Goal: Task Accomplishment & Management: Use online tool/utility

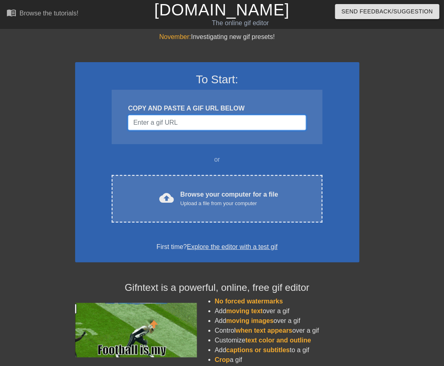
click at [235, 124] on input "Username" at bounding box center [217, 122] width 178 height 15
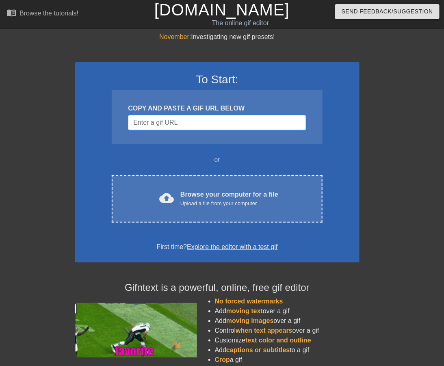
click at [160, 121] on input "Username" at bounding box center [217, 122] width 178 height 15
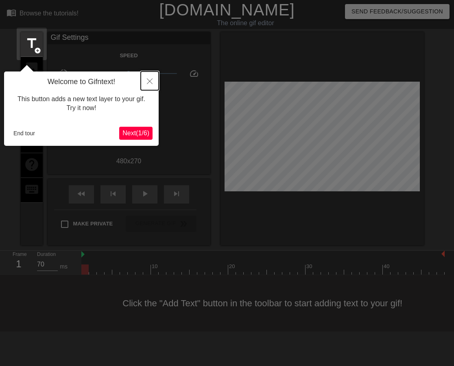
click at [150, 78] on icon "Close" at bounding box center [150, 81] width 6 height 6
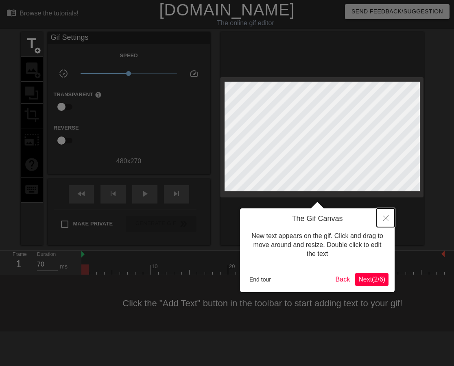
click at [384, 221] on button "Close" at bounding box center [385, 218] width 18 height 19
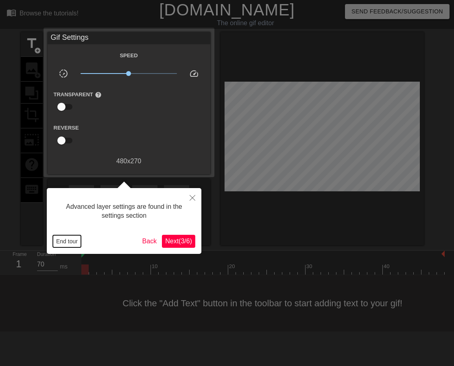
click at [67, 242] on button "End tour" at bounding box center [67, 241] width 28 height 12
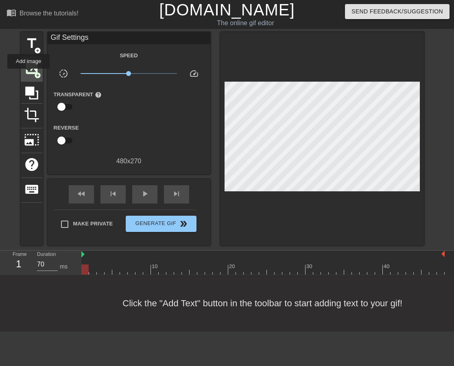
click at [28, 74] on span "image" at bounding box center [31, 68] width 15 height 15
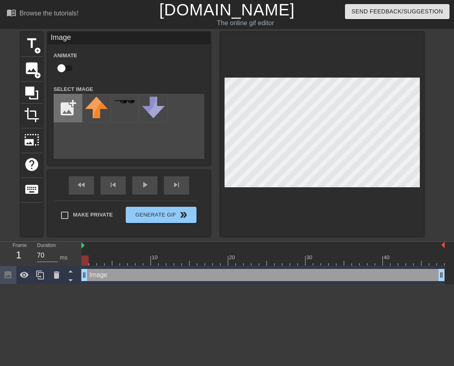
click at [62, 113] on input "file" at bounding box center [68, 108] width 28 height 28
type input "C:\fakepath\images (1).jpg"
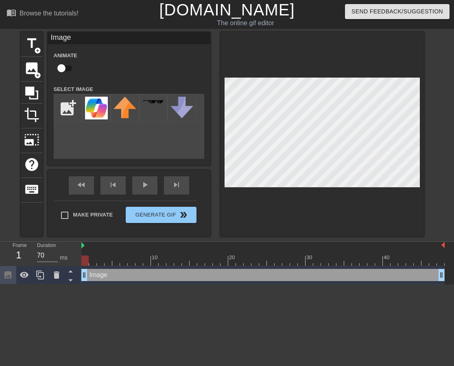
drag, startPoint x: 187, startPoint y: 113, endPoint x: 294, endPoint y: 205, distance: 141.3
click at [294, 205] on div at bounding box center [321, 134] width 203 height 205
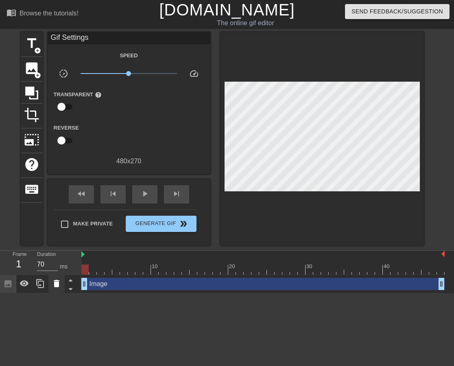
click at [54, 285] on icon at bounding box center [57, 284] width 10 height 10
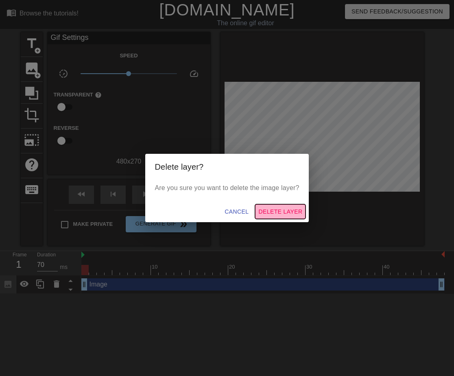
click at [287, 213] on span "Delete Layer" at bounding box center [280, 212] width 44 height 10
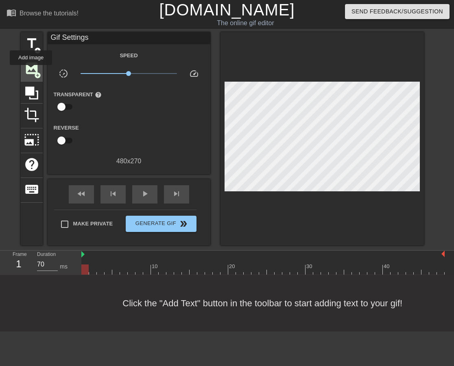
click at [31, 71] on span "image" at bounding box center [31, 68] width 15 height 15
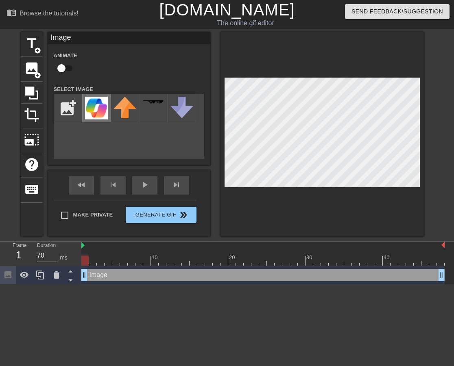
click at [96, 110] on img at bounding box center [96, 108] width 23 height 23
click at [60, 57] on label "Animate" at bounding box center [66, 56] width 24 height 8
click at [60, 66] on input "checkbox" at bounding box center [61, 68] width 46 height 15
checkbox input "true"
click at [93, 261] on div at bounding box center [262, 261] width 363 height 10
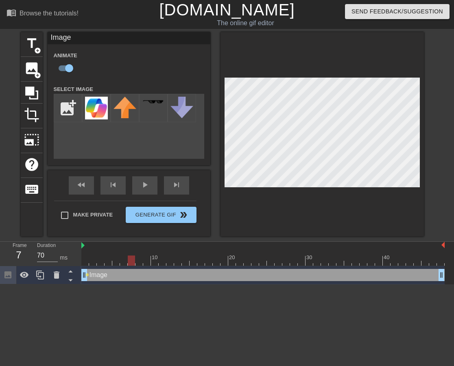
drag, startPoint x: 98, startPoint y: 261, endPoint x: 129, endPoint y: 263, distance: 31.7
click at [129, 263] on div at bounding box center [262, 261] width 363 height 10
click at [139, 263] on div at bounding box center [262, 261] width 363 height 10
click at [146, 264] on div at bounding box center [262, 261] width 363 height 10
drag, startPoint x: 155, startPoint y: 264, endPoint x: 488, endPoint y: 270, distance: 332.6
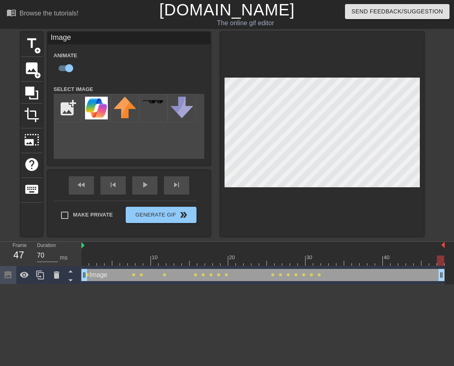
click at [454, 270] on html "menu_book Browse the tutorials! [DOMAIN_NAME] The online gif editor Send Feedba…" at bounding box center [227, 142] width 454 height 285
drag, startPoint x: 87, startPoint y: 257, endPoint x: 81, endPoint y: 257, distance: 5.7
click at [81, 257] on div at bounding box center [262, 261] width 363 height 10
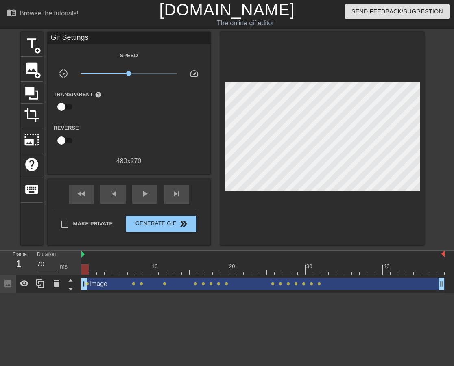
click at [110, 294] on html "menu_book Browse the tutorials! [DOMAIN_NAME] The online gif editor Send Feedba…" at bounding box center [227, 147] width 454 height 294
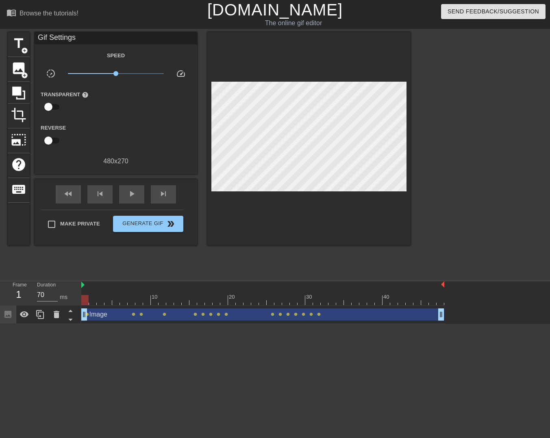
click at [86, 298] on div at bounding box center [84, 300] width 7 height 10
click at [132, 315] on span "lens" at bounding box center [134, 315] width 4 height 4
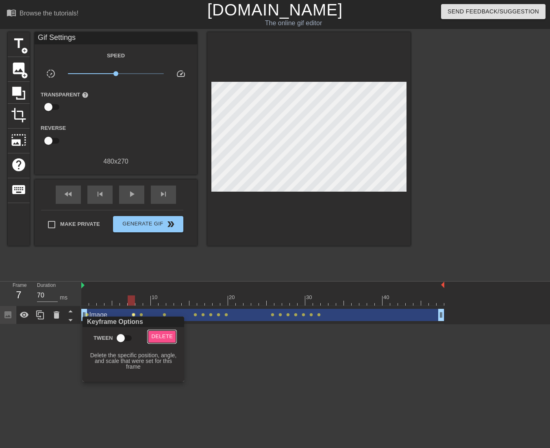
click at [166, 336] on span "Delete" at bounding box center [162, 336] width 22 height 9
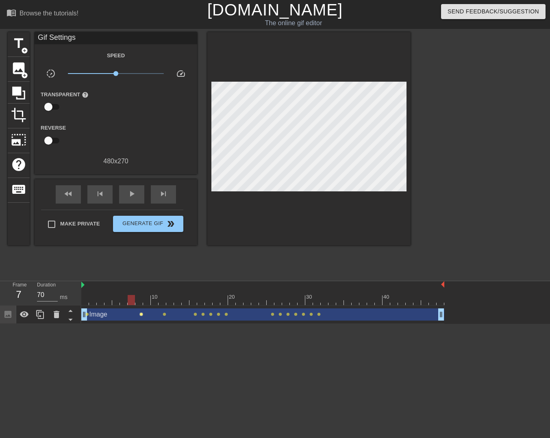
click at [142, 316] on span "lens" at bounding box center [141, 315] width 4 height 4
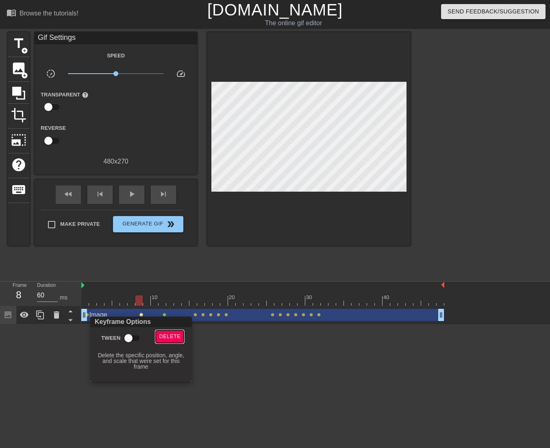
click at [165, 334] on span "Delete" at bounding box center [170, 336] width 22 height 9
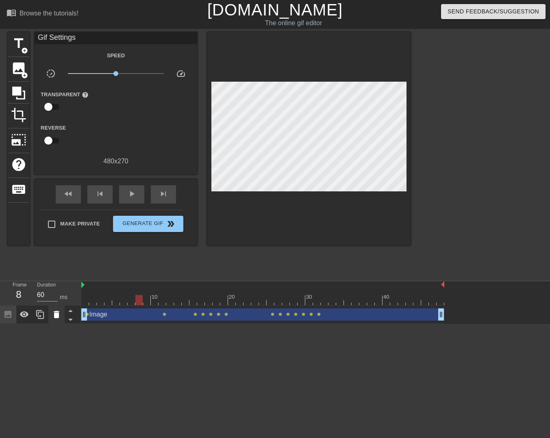
click at [60, 315] on icon at bounding box center [57, 315] width 10 height 10
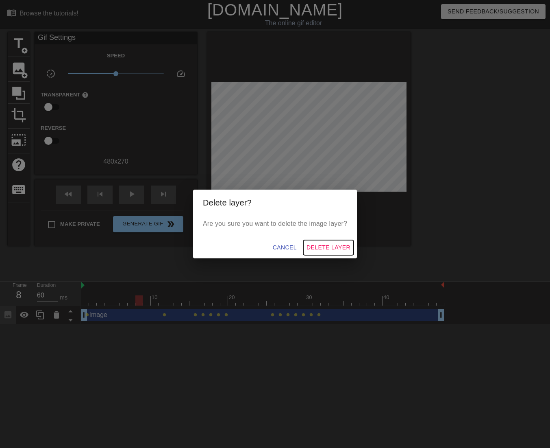
click at [315, 248] on span "Delete Layer" at bounding box center [329, 247] width 44 height 10
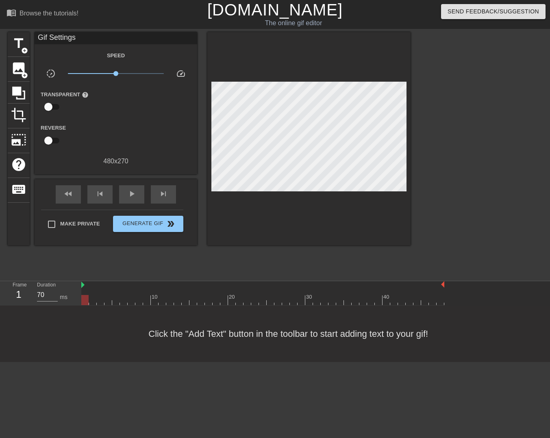
click at [82, 302] on div at bounding box center [262, 300] width 363 height 10
click at [18, 67] on span "image" at bounding box center [18, 68] width 15 height 15
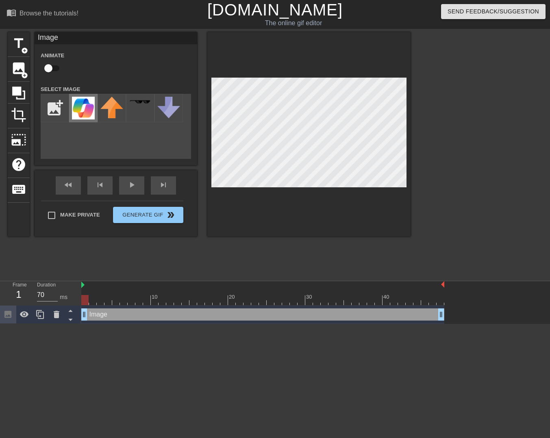
click at [79, 113] on img at bounding box center [83, 108] width 23 height 23
click at [441, 298] on div at bounding box center [262, 300] width 363 height 10
type input "70"
drag, startPoint x: 146, startPoint y: 303, endPoint x: 76, endPoint y: 305, distance: 70.8
click at [76, 305] on div "Frame 1 Duration 70 ms 10 20 30 40 Image drag_handle drag_handle" at bounding box center [275, 302] width 550 height 43
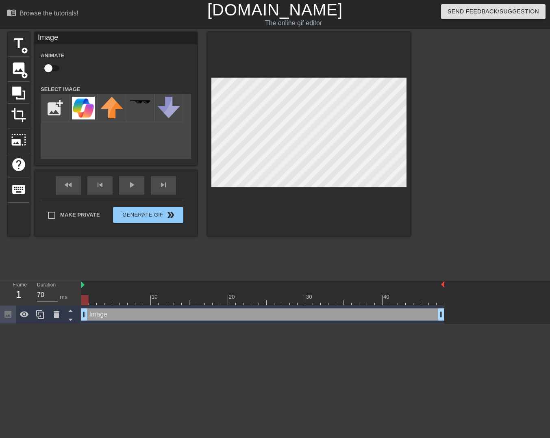
click at [442, 300] on div at bounding box center [262, 300] width 363 height 10
click at [48, 70] on input "checkbox" at bounding box center [48, 68] width 46 height 15
checkbox input "true"
click at [84, 300] on div at bounding box center [262, 300] width 363 height 10
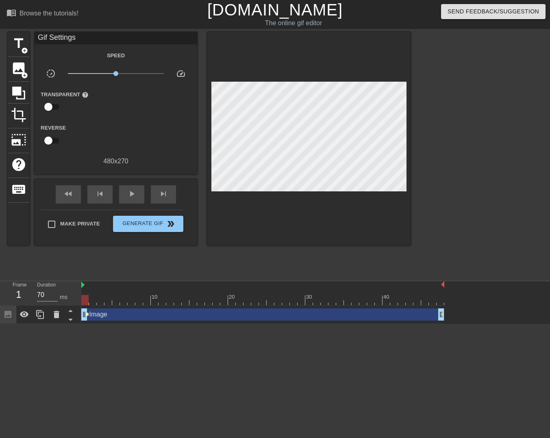
click at [85, 314] on span "lens" at bounding box center [87, 315] width 4 height 4
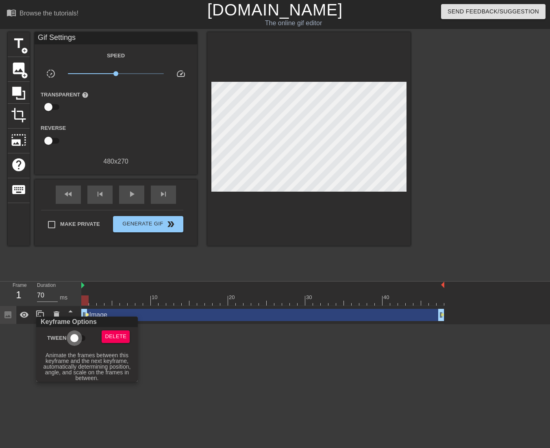
click at [72, 338] on input "Tween" at bounding box center [74, 337] width 46 height 15
checkbox input "true"
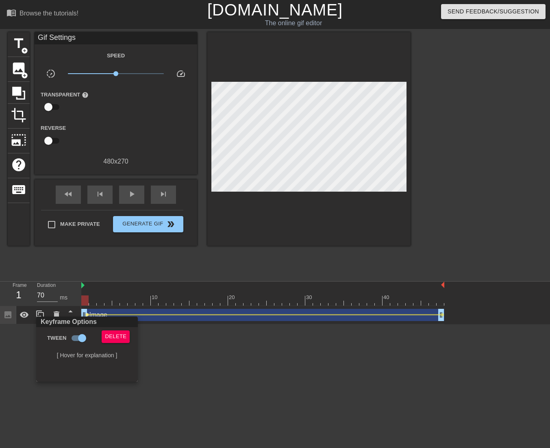
click at [200, 362] on div at bounding box center [275, 224] width 550 height 448
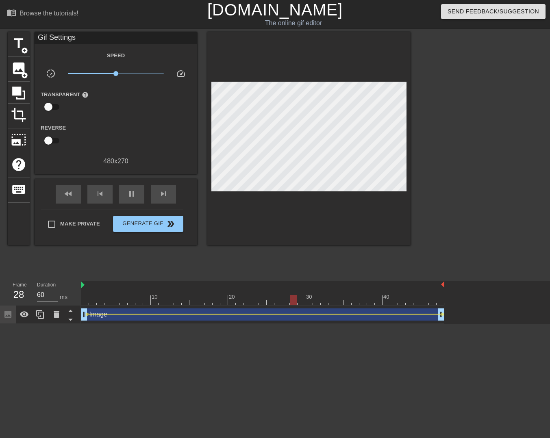
type input "70"
click at [15, 47] on span "title" at bounding box center [18, 43] width 15 height 15
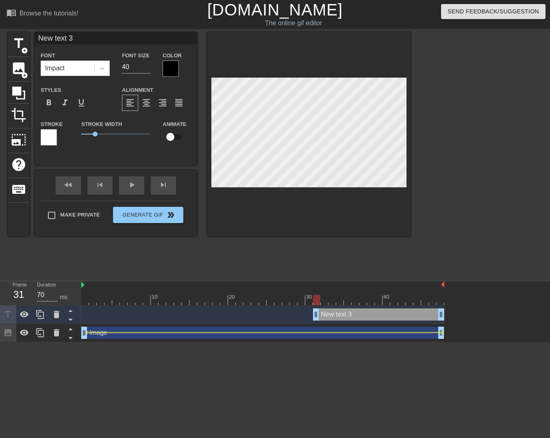
click at [170, 65] on div at bounding box center [171, 69] width 16 height 16
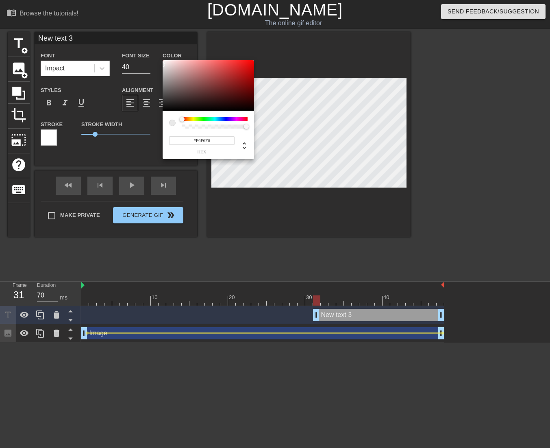
type input "#FFFFFF"
drag, startPoint x: 168, startPoint y: 72, endPoint x: 149, endPoint y: 43, distance: 35.3
click at [149, 43] on div "#FFFFFF hex" at bounding box center [275, 224] width 550 height 448
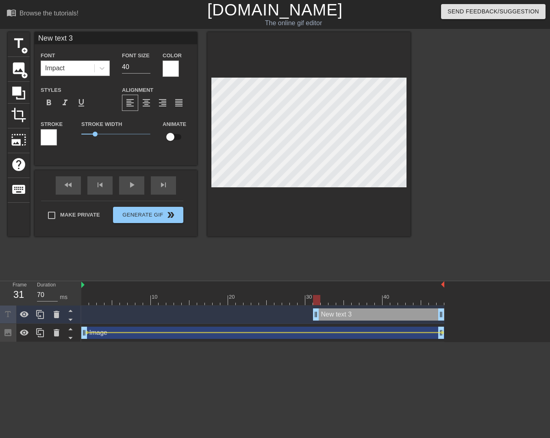
click at [88, 66] on div "Impact" at bounding box center [67, 68] width 53 height 15
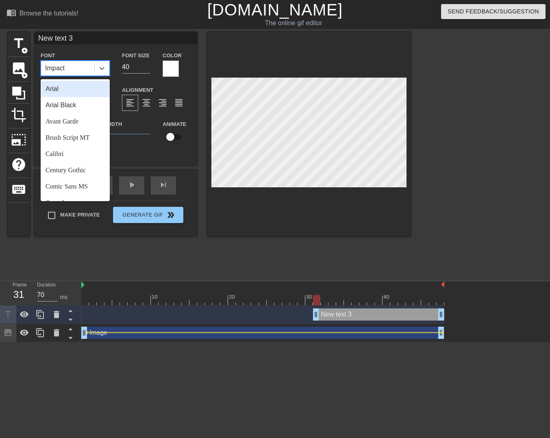
click at [83, 91] on div "Arial" at bounding box center [75, 89] width 69 height 16
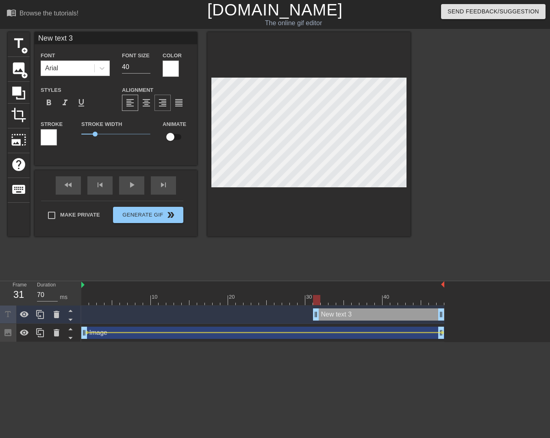
scroll to position [1, 2]
type input "C"
type textarea "C"
type input "CA"
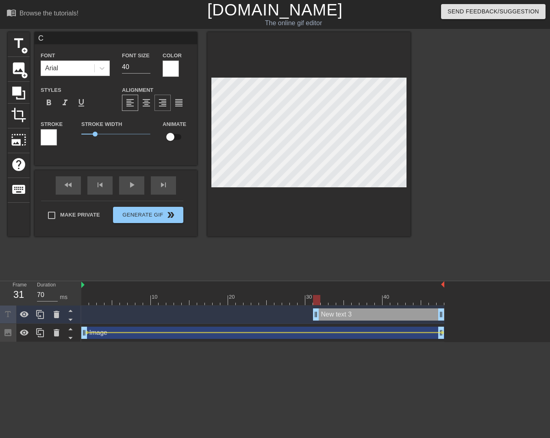
type textarea "CA"
type input "CAs"
type textarea "CAs"
type input "CAse"
type textarea "CAse"
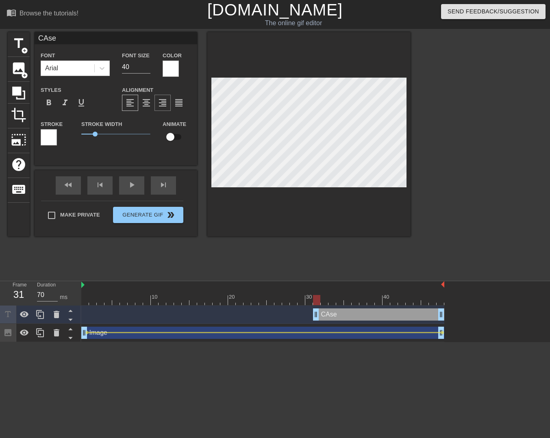
type input "CAse"
type textarea "CAse"
type input "CAse"
type textarea "CAse"
type input "CAs"
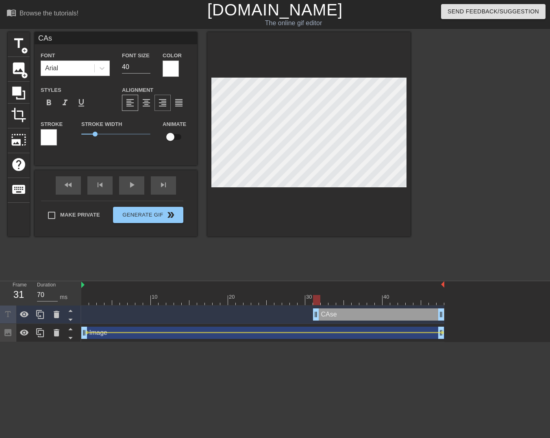
type textarea "CAs"
type input "CA"
type textarea "CA"
type input "C"
type textarea "C"
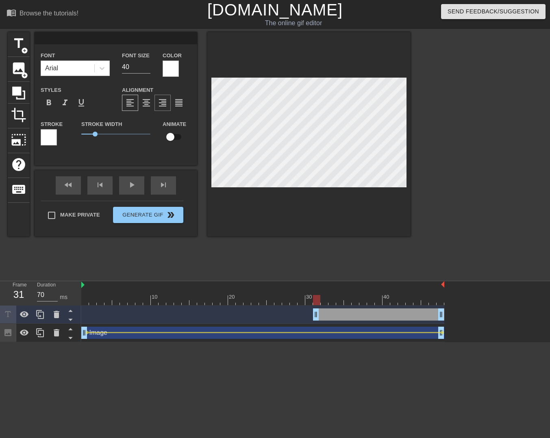
type input "A"
type textarea "A"
type input "AI"
type textarea "AI"
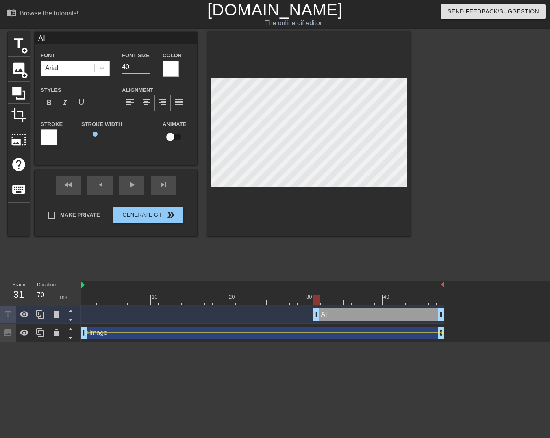
type input "AI"
type textarea "AI"
type input "AI C"
type textarea "AI C"
type input "AI Ca"
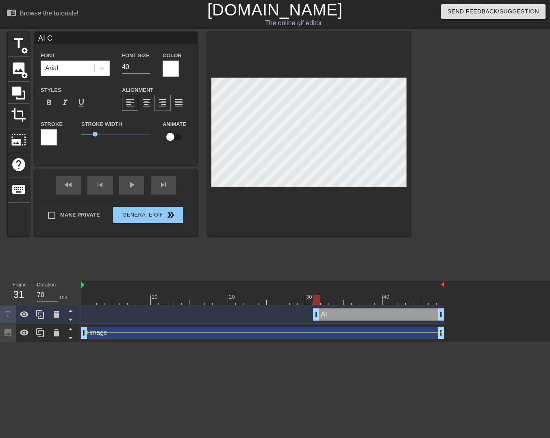
type textarea "AI Ca"
type input "AI Cas"
type textarea "AI Cas"
type input "AI Case"
type textarea "AI Case"
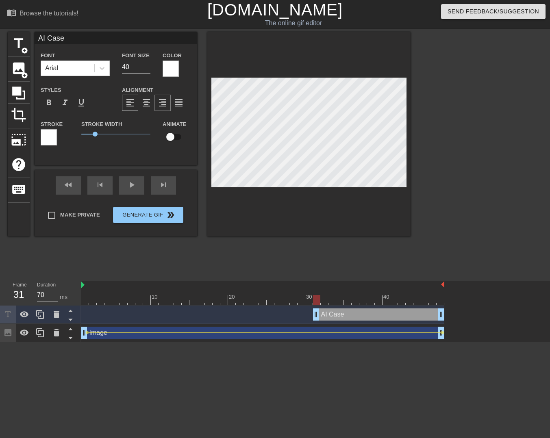
type input "AI Case"
type textarea "AI Case"
type input "AI Case R"
type textarea "AI Case R"
type input "AI Case Re"
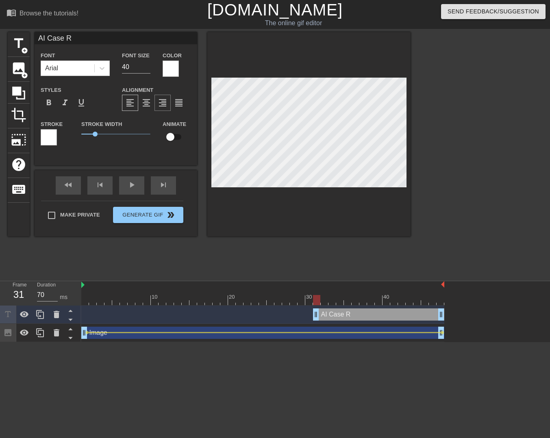
type textarea "AI Case Re"
type input "AI Case Rep"
type textarea "AI Case Rep"
type input "AI Case Repo"
type textarea "AI Case Repo"
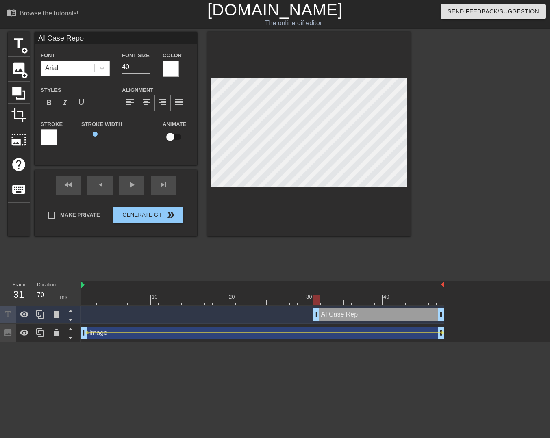
type input "AI Case Repor"
type textarea "AI Case Repor"
type input "AI Case Report"
type textarea "AI Case Report"
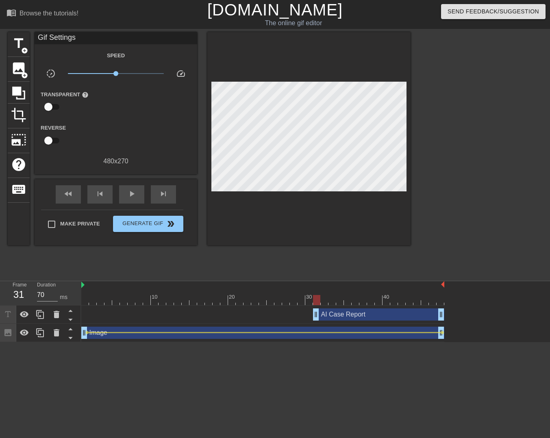
click at [450, 171] on div at bounding box center [481, 154] width 122 height 244
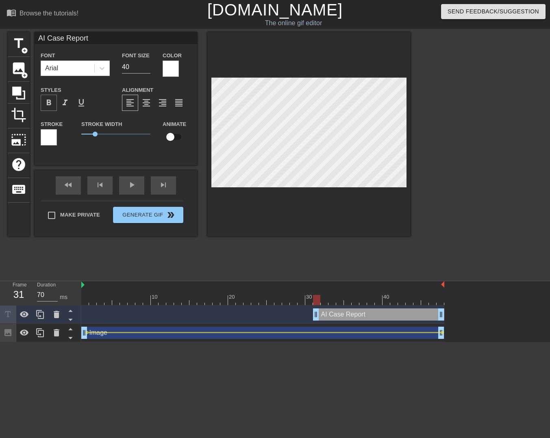
click at [48, 101] on span "format_bold" at bounding box center [49, 103] width 10 height 10
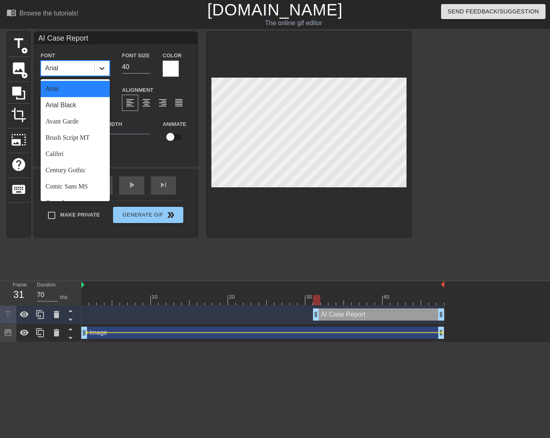
click at [100, 74] on div at bounding box center [102, 68] width 15 height 15
click at [81, 120] on div "Avant Garde" at bounding box center [75, 121] width 69 height 16
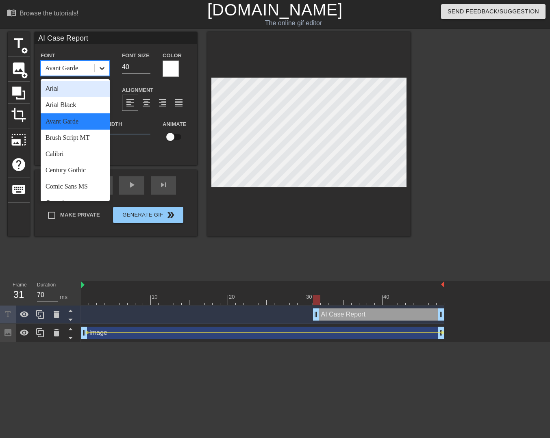
click at [99, 67] on icon at bounding box center [102, 68] width 8 height 8
click at [70, 154] on div "Calibri" at bounding box center [75, 154] width 69 height 16
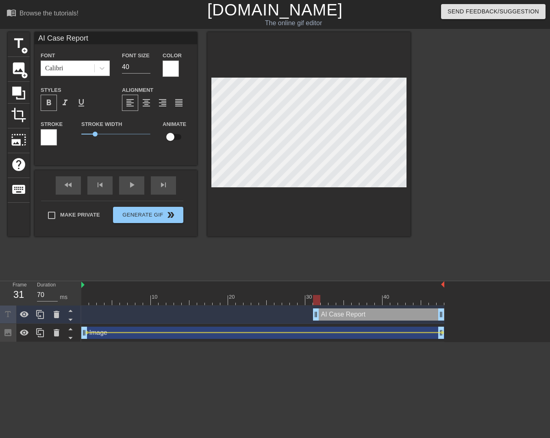
scroll to position [1, 1]
type input "AICase Report"
type textarea "AICase Report"
type input "ACase Report"
type textarea "ACase Report"
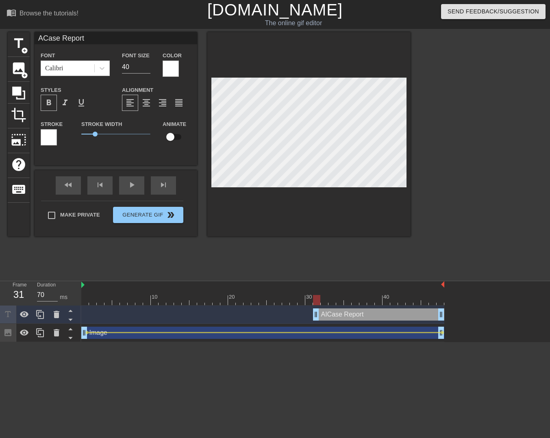
type input "Case Report"
type textarea "Case Report"
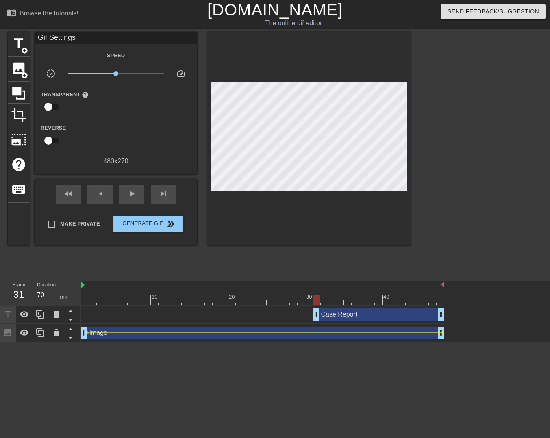
drag, startPoint x: 469, startPoint y: 132, endPoint x: 413, endPoint y: 124, distance: 56.8
click at [465, 131] on div at bounding box center [481, 154] width 122 height 244
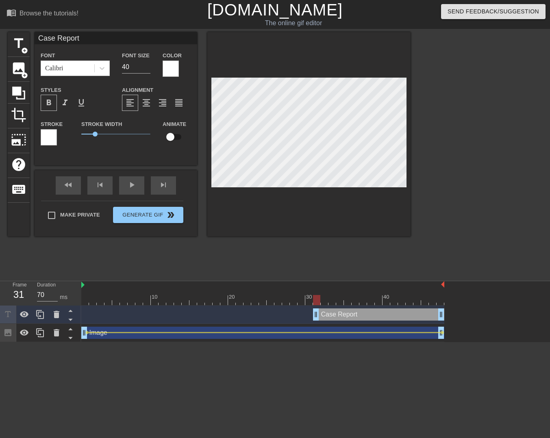
scroll to position [1, 2]
drag, startPoint x: 451, startPoint y: 135, endPoint x: 411, endPoint y: 135, distance: 39.8
click at [450, 135] on div at bounding box center [481, 154] width 122 height 244
click at [174, 136] on input "checkbox" at bounding box center [170, 136] width 46 height 15
checkbox input "true"
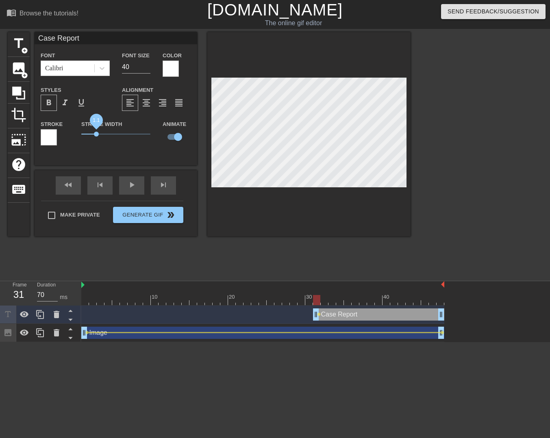
click at [95, 135] on span "1.1" at bounding box center [96, 134] width 5 height 5
click at [55, 137] on div at bounding box center [49, 137] width 16 height 16
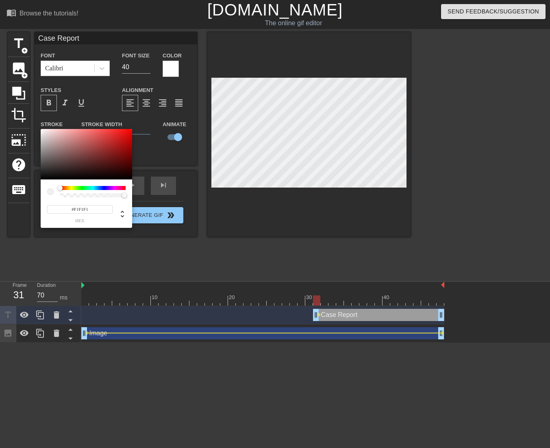
type input "#FFFFFF"
drag, startPoint x: 59, startPoint y: 143, endPoint x: 106, endPoint y: 58, distance: 97.4
click at [21, 96] on div "#FFFFFF hex" at bounding box center [275, 224] width 550 height 448
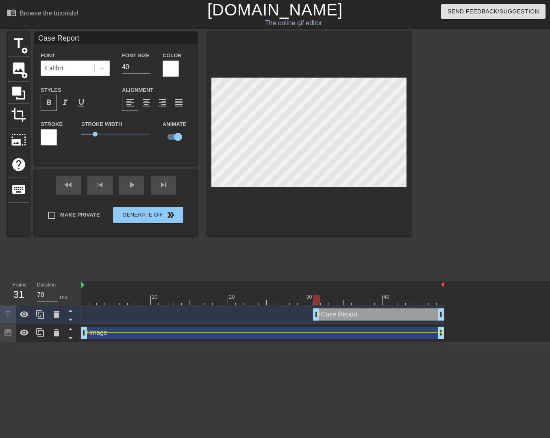
click at [175, 70] on div at bounding box center [171, 69] width 16 height 16
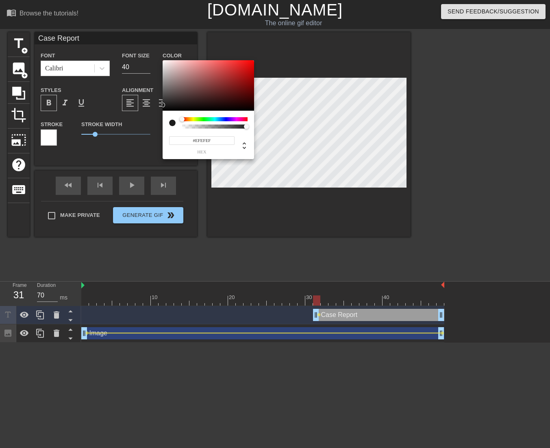
type input "#FFFFFF"
drag, startPoint x: 170, startPoint y: 108, endPoint x: 102, endPoint y: 78, distance: 74.5
click at [158, 36] on div "#FFFFFF hex" at bounding box center [275, 224] width 550 height 448
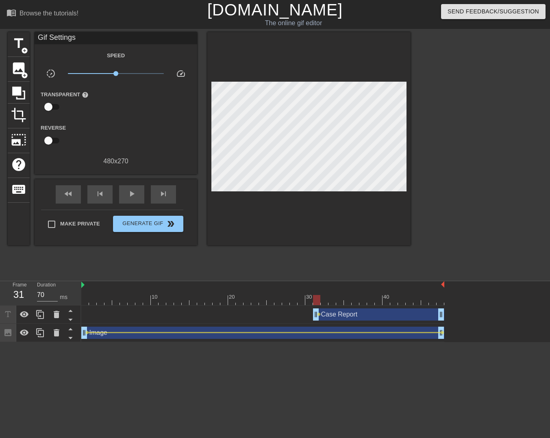
drag, startPoint x: 110, startPoint y: 100, endPoint x: 91, endPoint y: 85, distance: 23.4
click at [110, 100] on div "Transparent help" at bounding box center [116, 102] width 163 height 26
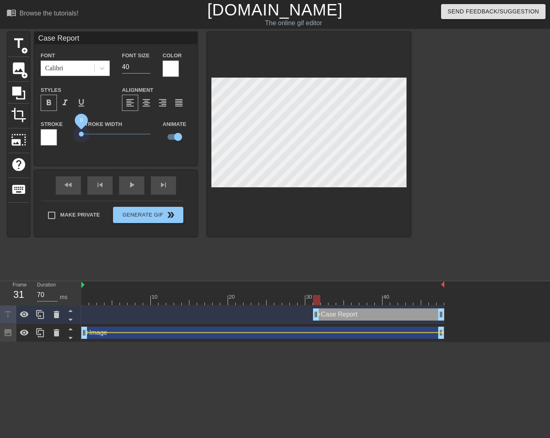
drag, startPoint x: 96, startPoint y: 135, endPoint x: 61, endPoint y: 135, distance: 34.2
click at [63, 135] on div "Stroke Stroke Width 0 Animate" at bounding box center [116, 136] width 163 height 34
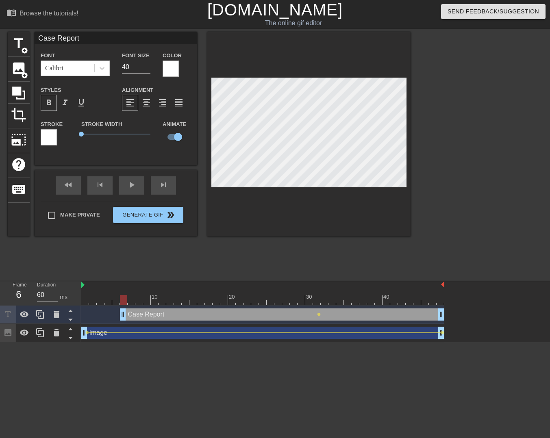
type input "70"
drag, startPoint x: 316, startPoint y: 312, endPoint x: 104, endPoint y: 299, distance: 212.6
click at [56, 312] on div "Frame 1 Duration 70 ms 10 20 30 40 Case Report drag_handle drag_handle lens Ima…" at bounding box center [275, 311] width 550 height 61
click at [321, 315] on div "Case Report drag_handle drag_handle" at bounding box center [262, 315] width 363 height 12
click at [318, 315] on span "lens" at bounding box center [319, 315] width 4 height 4
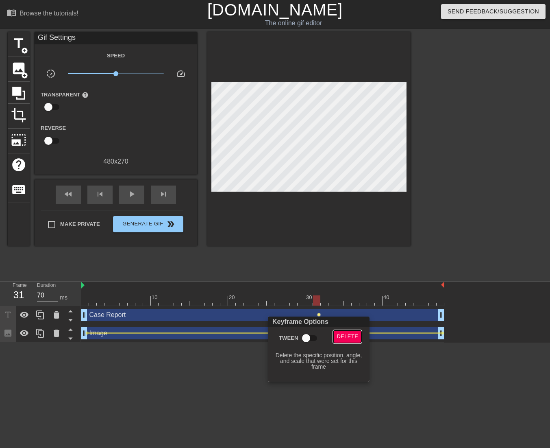
click at [343, 337] on span "Delete" at bounding box center [348, 336] width 22 height 9
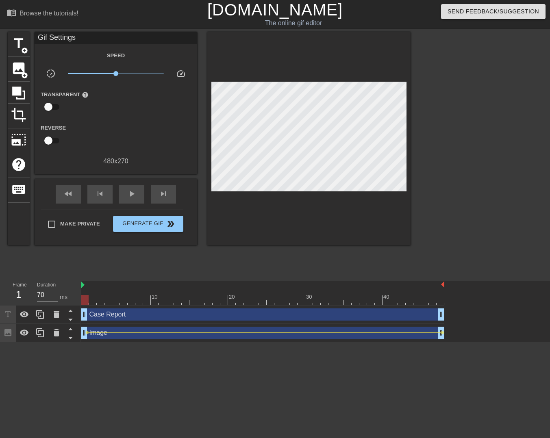
click at [82, 299] on div at bounding box center [262, 300] width 363 height 10
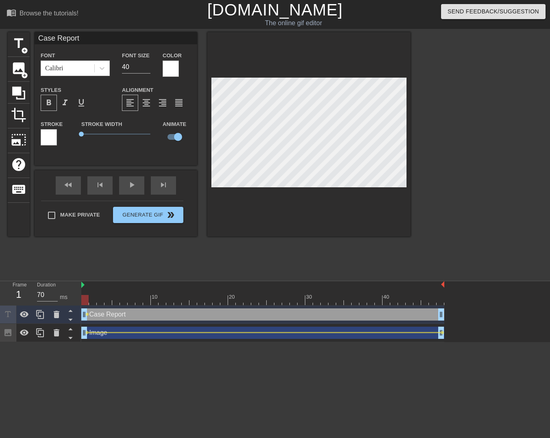
click at [440, 299] on div at bounding box center [262, 300] width 363 height 10
click at [221, 298] on div at bounding box center [262, 300] width 363 height 10
click at [181, 301] on div at bounding box center [262, 300] width 363 height 10
click at [157, 301] on div at bounding box center [262, 300] width 363 height 10
click at [149, 301] on div at bounding box center [262, 300] width 363 height 10
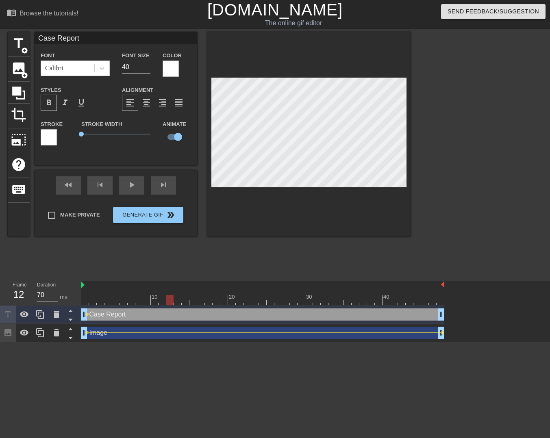
click at [173, 301] on div at bounding box center [262, 300] width 363 height 10
click at [87, 316] on span "lens" at bounding box center [87, 315] width 4 height 4
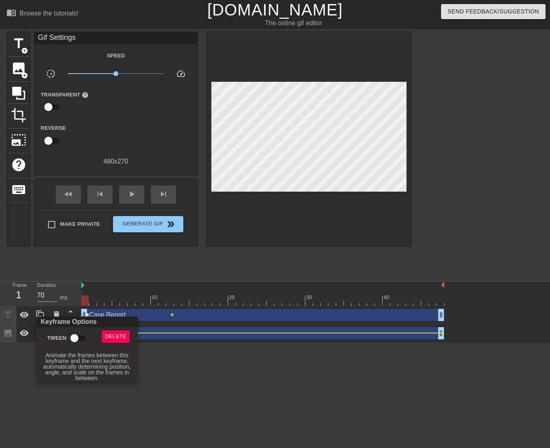
click at [77, 338] on input "Tween" at bounding box center [74, 337] width 46 height 15
checkbox input "true"
click at [194, 295] on div at bounding box center [275, 224] width 550 height 448
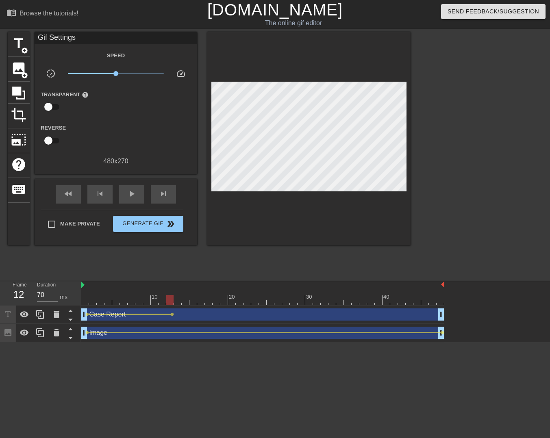
click at [169, 304] on div at bounding box center [262, 300] width 363 height 10
click at [179, 304] on div at bounding box center [262, 300] width 363 height 10
click at [194, 304] on div at bounding box center [262, 300] width 363 height 10
click at [210, 304] on div at bounding box center [262, 300] width 363 height 10
click at [217, 304] on div at bounding box center [262, 300] width 363 height 10
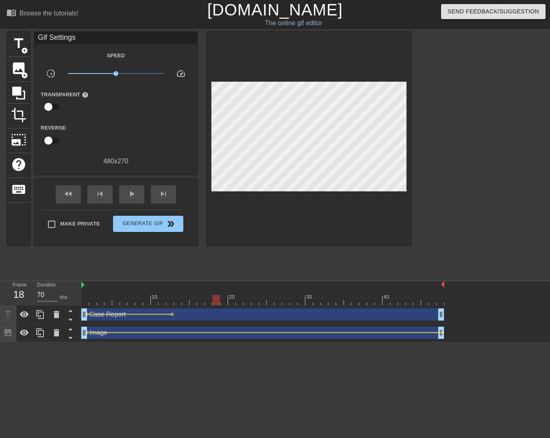
click at [250, 302] on div at bounding box center [262, 300] width 363 height 10
click at [271, 302] on div at bounding box center [262, 300] width 363 height 10
click at [288, 303] on div at bounding box center [262, 300] width 363 height 10
click at [258, 303] on div at bounding box center [262, 300] width 363 height 10
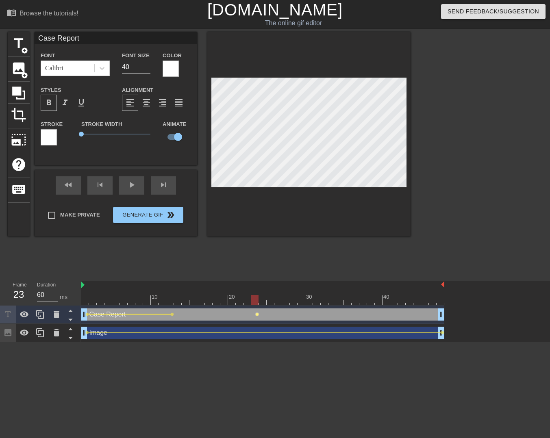
click at [258, 314] on span "lens" at bounding box center [257, 315] width 4 height 4
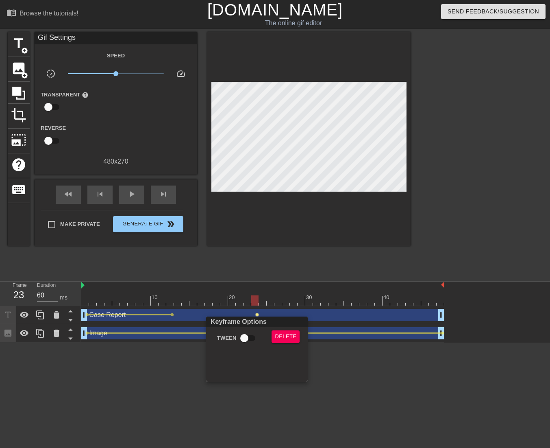
click at [175, 315] on div at bounding box center [275, 224] width 550 height 448
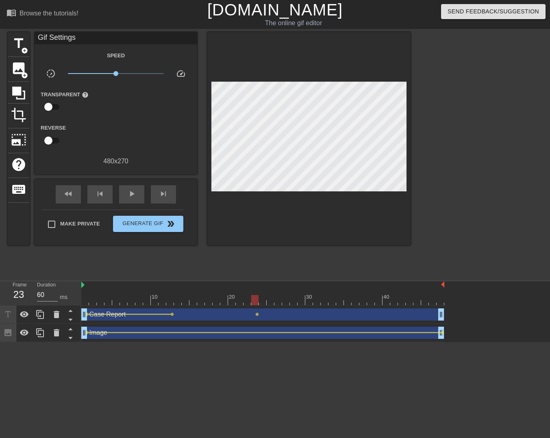
click at [171, 315] on span "lens" at bounding box center [172, 315] width 4 height 4
type input "70"
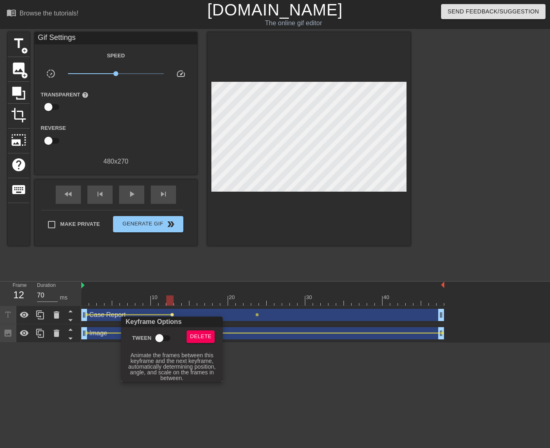
click at [160, 340] on input "Tween" at bounding box center [159, 337] width 46 height 15
checkbox input "true"
click at [270, 294] on div at bounding box center [275, 224] width 550 height 448
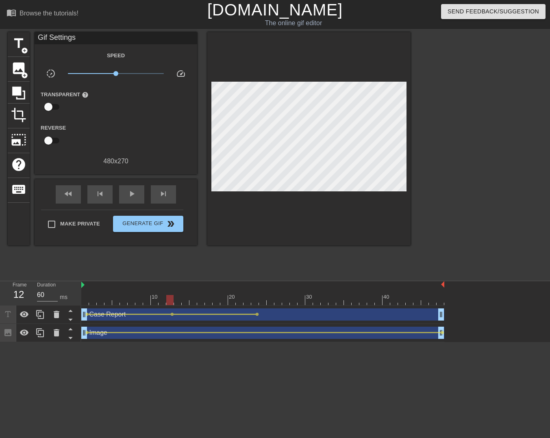
click at [277, 300] on div at bounding box center [262, 300] width 363 height 10
drag, startPoint x: 299, startPoint y: 302, endPoint x: 336, endPoint y: 305, distance: 36.8
click at [304, 302] on div at bounding box center [262, 300] width 363 height 10
click at [341, 305] on div "10 20 30 40" at bounding box center [262, 293] width 363 height 24
drag, startPoint x: 362, startPoint y: 307, endPoint x: 367, endPoint y: 307, distance: 4.9
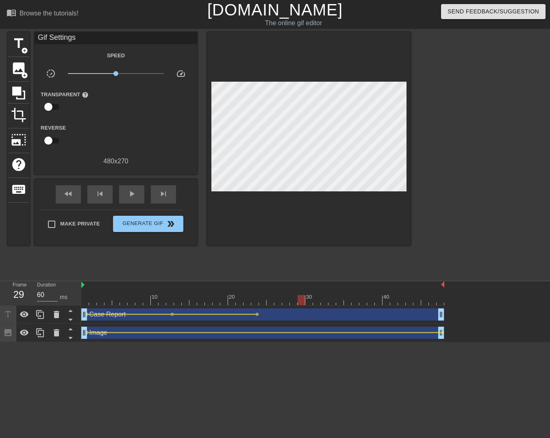
click at [363, 307] on div "Case Report drag_handle drag_handle lens lens lens" at bounding box center [262, 315] width 363 height 18
drag, startPoint x: 387, startPoint y: 301, endPoint x: 402, endPoint y: 300, distance: 14.7
click at [389, 301] on div at bounding box center [262, 300] width 363 height 10
click at [413, 300] on div at bounding box center [262, 300] width 363 height 10
click at [429, 300] on div at bounding box center [262, 300] width 363 height 10
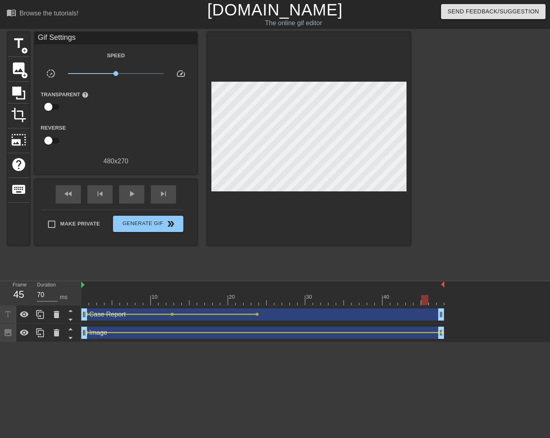
click at [432, 300] on div at bounding box center [262, 300] width 363 height 10
click at [392, 298] on div at bounding box center [262, 300] width 363 height 10
click at [376, 300] on div at bounding box center [262, 300] width 363 height 10
click at [354, 300] on div at bounding box center [262, 300] width 363 height 10
click at [333, 300] on div at bounding box center [262, 300] width 363 height 10
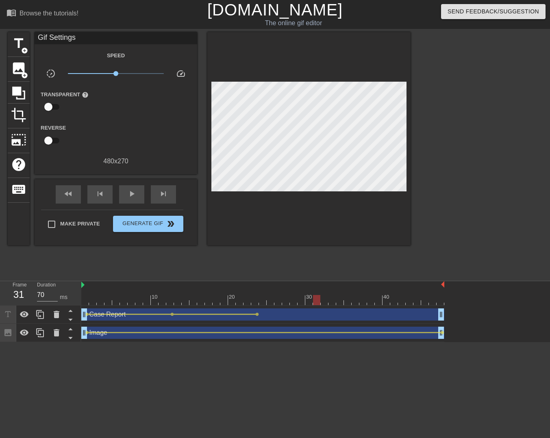
click at [320, 300] on div at bounding box center [262, 300] width 363 height 10
click at [309, 300] on div at bounding box center [262, 300] width 363 height 10
click at [327, 299] on div at bounding box center [262, 300] width 363 height 10
click at [343, 304] on div at bounding box center [262, 300] width 363 height 10
click at [363, 304] on div at bounding box center [262, 300] width 363 height 10
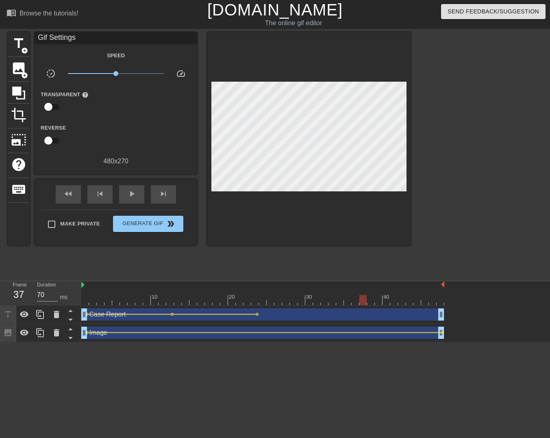
click at [381, 305] on div at bounding box center [262, 300] width 363 height 10
click at [389, 305] on div at bounding box center [262, 300] width 363 height 10
click at [343, 304] on div at bounding box center [262, 300] width 363 height 10
click at [319, 305] on div at bounding box center [262, 300] width 363 height 10
click at [293, 304] on div at bounding box center [262, 300] width 363 height 10
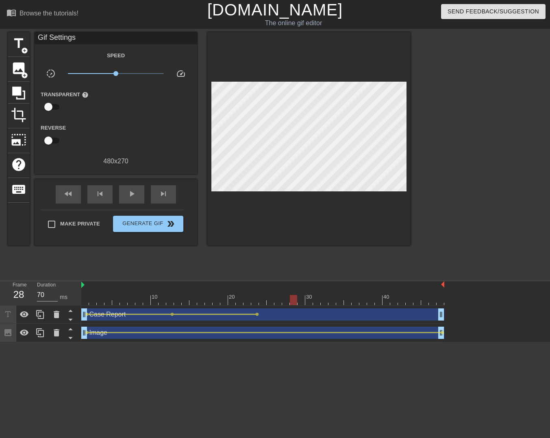
click at [331, 305] on div "10 20 30 40" at bounding box center [262, 293] width 363 height 24
click at [344, 305] on div "10 20 30 40" at bounding box center [262, 293] width 363 height 24
click at [324, 304] on div at bounding box center [262, 300] width 363 height 10
click at [315, 303] on div at bounding box center [262, 300] width 363 height 10
click at [305, 301] on div at bounding box center [262, 300] width 363 height 10
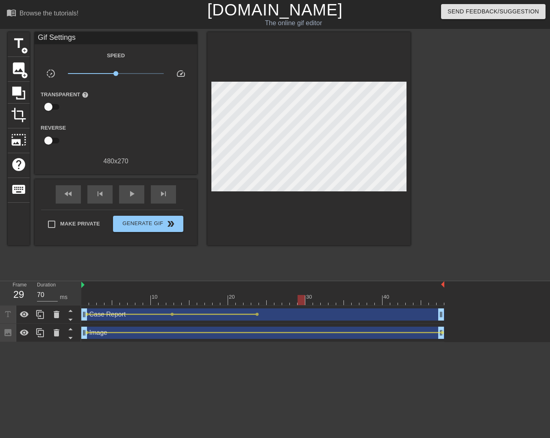
click at [296, 301] on div at bounding box center [262, 300] width 363 height 10
click at [309, 301] on div at bounding box center [262, 300] width 363 height 10
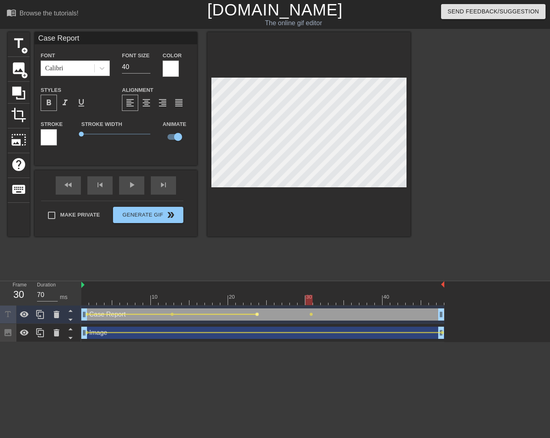
click at [256, 315] on span "lens" at bounding box center [257, 315] width 4 height 4
type input "60"
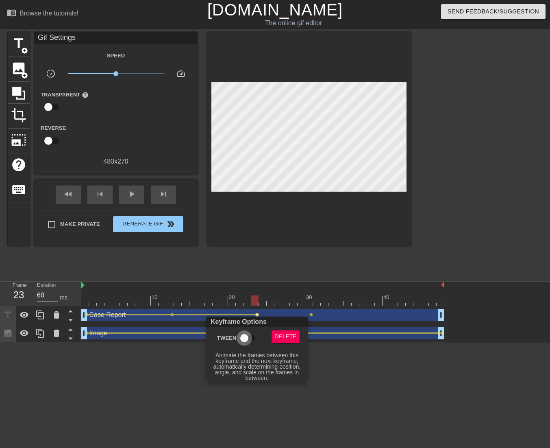
click at [241, 339] on input "Tween" at bounding box center [244, 337] width 46 height 15
checkbox input "true"
click at [318, 304] on div at bounding box center [275, 224] width 550 height 448
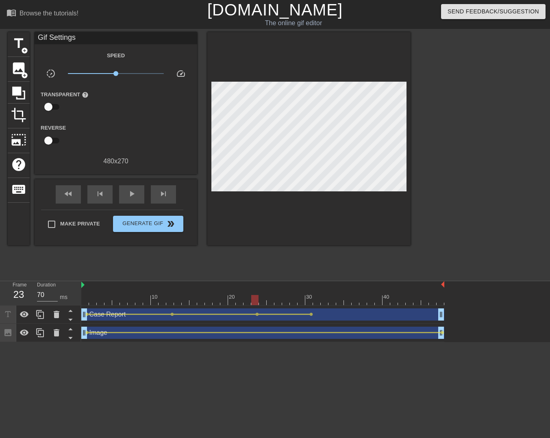
click at [318, 304] on div at bounding box center [262, 300] width 363 height 10
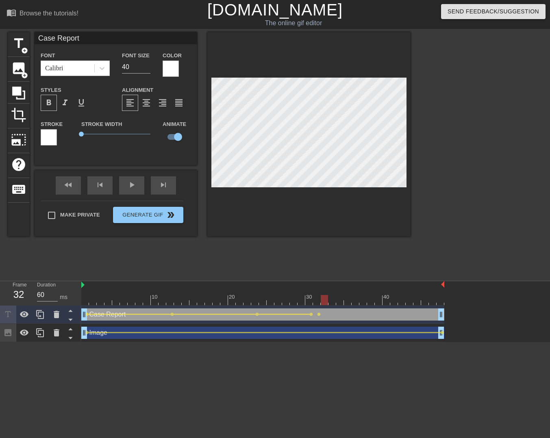
click at [324, 300] on div at bounding box center [262, 300] width 363 height 10
click at [331, 300] on div at bounding box center [262, 300] width 363 height 10
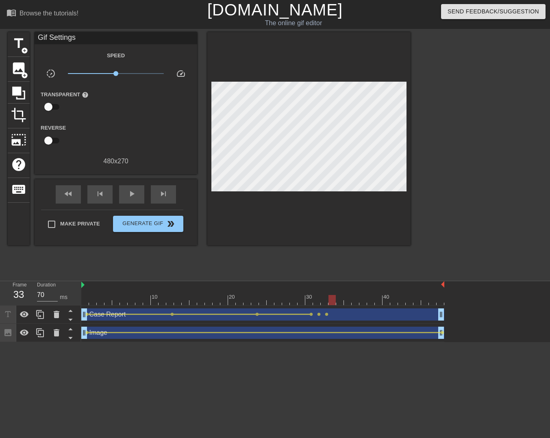
drag, startPoint x: 422, startPoint y: 189, endPoint x: 413, endPoint y: 184, distance: 11.1
click at [422, 189] on div at bounding box center [481, 154] width 122 height 244
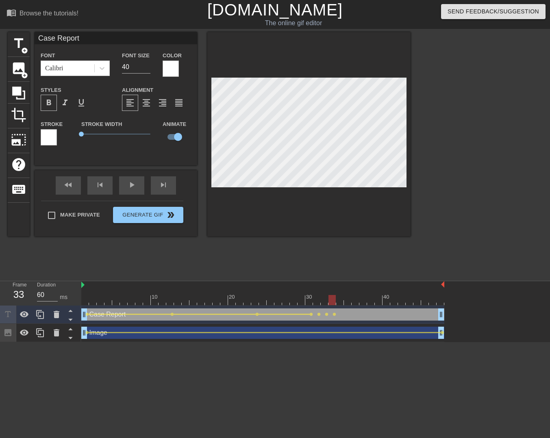
click at [324, 298] on div at bounding box center [262, 300] width 363 height 10
click at [333, 300] on div at bounding box center [262, 300] width 363 height 10
click at [342, 300] on div at bounding box center [262, 300] width 363 height 10
click at [349, 300] on div at bounding box center [262, 300] width 363 height 10
click at [328, 204] on div at bounding box center [308, 134] width 203 height 205
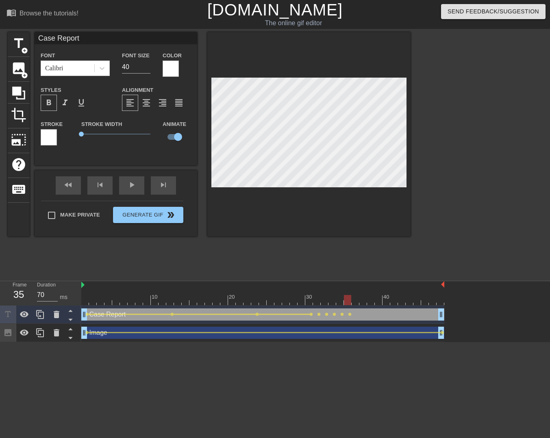
click at [354, 299] on div at bounding box center [262, 300] width 363 height 10
click at [379, 300] on div at bounding box center [262, 300] width 363 height 10
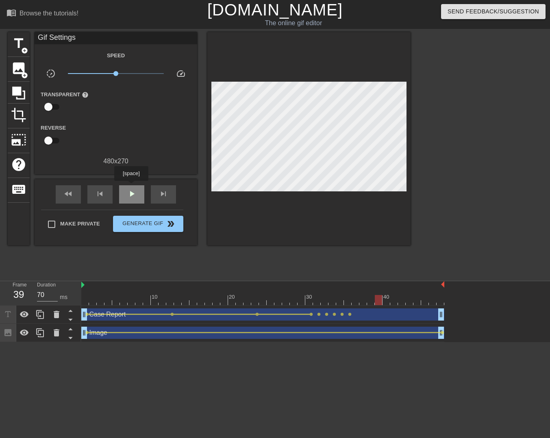
click at [131, 187] on div "play_arrow" at bounding box center [131, 194] width 25 height 18
click at [132, 189] on span "pause" at bounding box center [132, 194] width 10 height 10
click at [255, 300] on div at bounding box center [262, 300] width 363 height 10
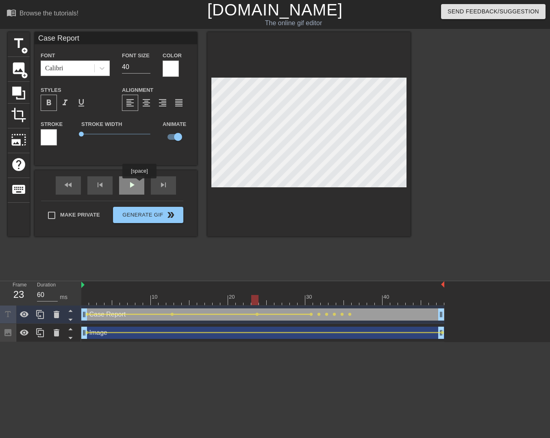
click at [139, 184] on div "play_arrow" at bounding box center [131, 185] width 25 height 18
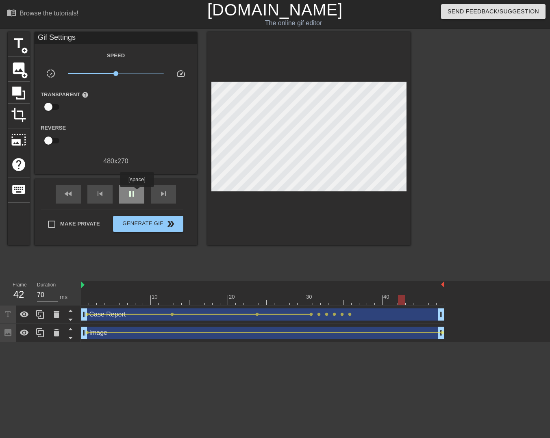
click at [135, 194] on span "pause" at bounding box center [132, 194] width 10 height 10
click at [343, 300] on div at bounding box center [262, 300] width 363 height 10
click at [327, 299] on div at bounding box center [262, 300] width 363 height 10
click at [313, 301] on div at bounding box center [262, 300] width 363 height 10
click at [324, 302] on div at bounding box center [262, 300] width 363 height 10
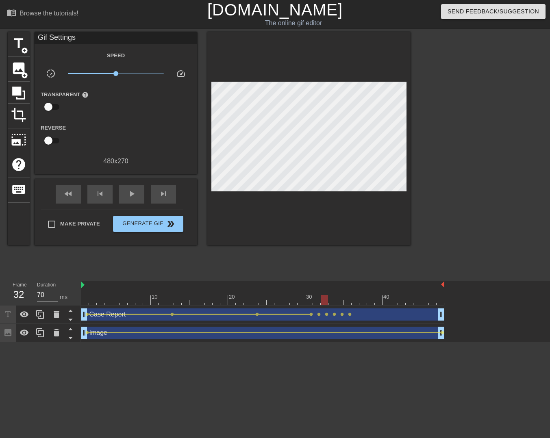
click at [331, 300] on div at bounding box center [262, 300] width 363 height 10
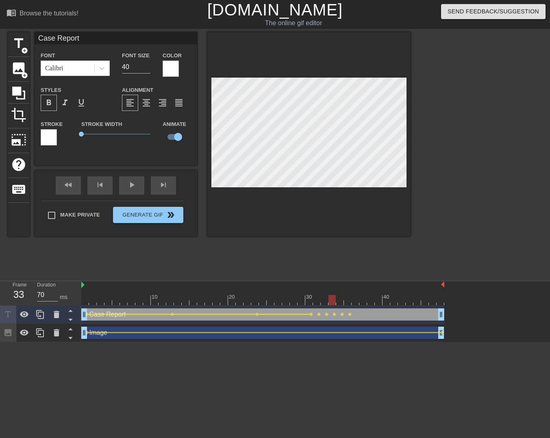
click at [339, 302] on div at bounding box center [262, 300] width 363 height 10
click at [324, 200] on div at bounding box center [308, 134] width 203 height 205
click at [348, 300] on div at bounding box center [262, 300] width 363 height 10
drag, startPoint x: 349, startPoint y: 233, endPoint x: 349, endPoint y: 222, distance: 11.4
click at [349, 232] on div at bounding box center [308, 134] width 203 height 205
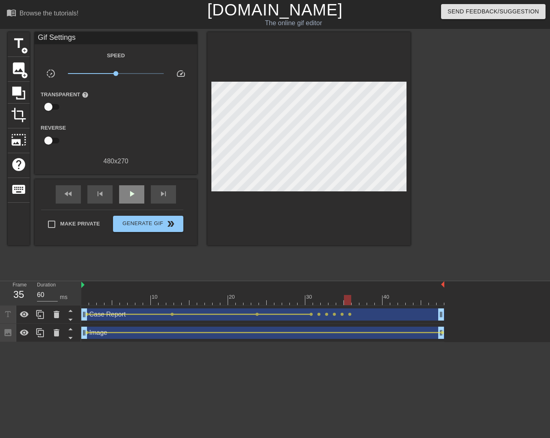
click at [137, 193] on div "play_arrow" at bounding box center [131, 194] width 25 height 18
type input "70"
click at [127, 190] on span "pause" at bounding box center [132, 194] width 10 height 10
click at [20, 41] on span "title" at bounding box center [18, 43] width 15 height 15
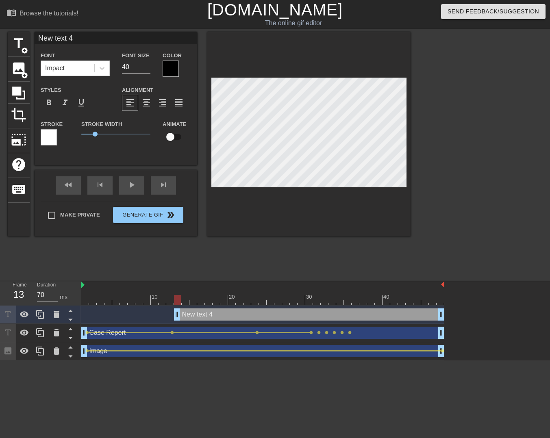
type input "M"
type textarea "M"
type input "Me"
type textarea "Me"
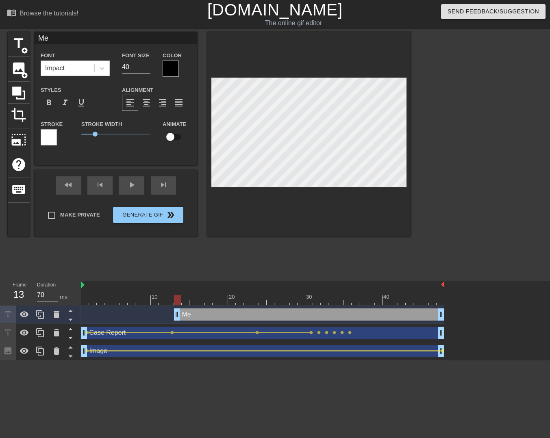
click at [168, 66] on div at bounding box center [171, 69] width 16 height 16
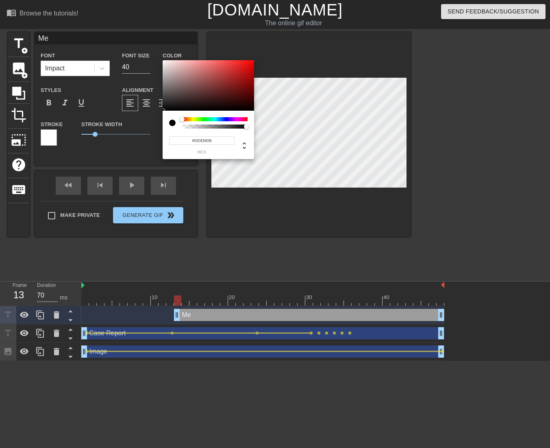
type input "#FFFFFF"
drag, startPoint x: 166, startPoint y: 70, endPoint x: 149, endPoint y: 47, distance: 28.2
click at [151, 47] on div "#FFFFFF hex" at bounding box center [275, 224] width 550 height 448
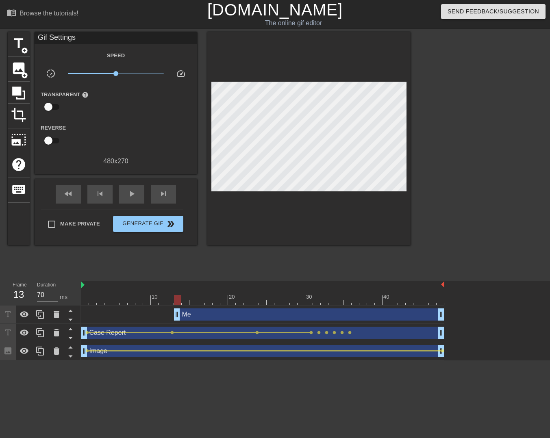
drag, startPoint x: 94, startPoint y: 131, endPoint x: 74, endPoint y: 130, distance: 20.4
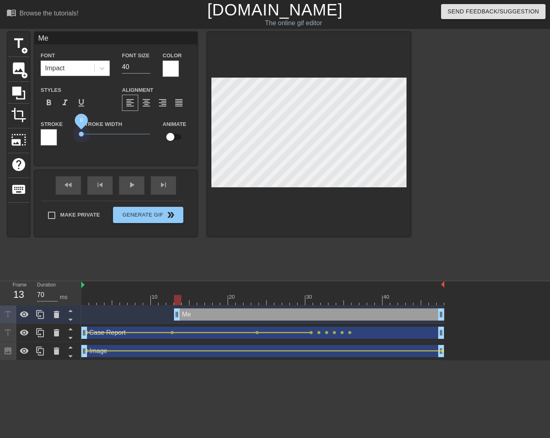
drag, startPoint x: 94, startPoint y: 131, endPoint x: 52, endPoint y: 132, distance: 41.9
click at [52, 132] on div "Stroke Stroke Width 0 Animate" at bounding box center [116, 136] width 163 height 34
click at [98, 71] on icon at bounding box center [102, 68] width 8 height 8
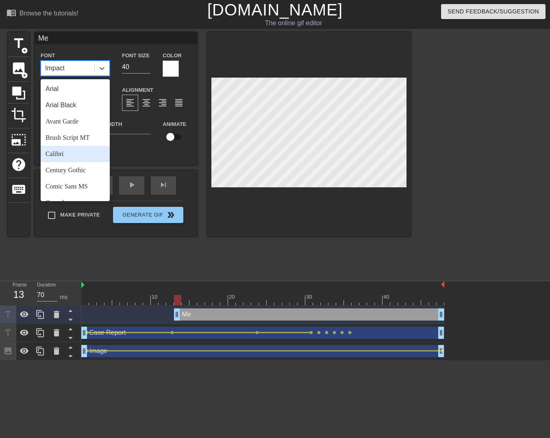
click at [74, 151] on div "Calibri" at bounding box center [75, 154] width 69 height 16
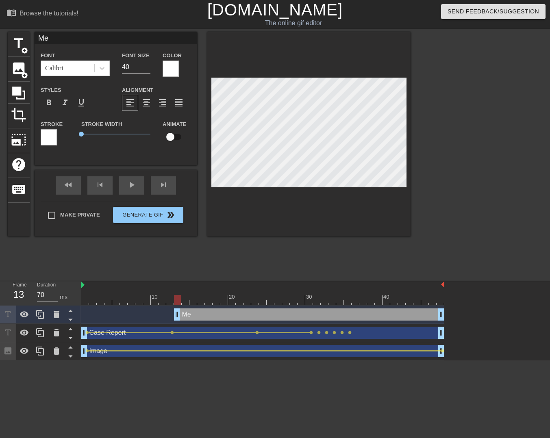
click at [172, 135] on input "checkbox" at bounding box center [170, 136] width 46 height 15
checkbox input "true"
type input "70"
drag, startPoint x: 176, startPoint y: 315, endPoint x: 74, endPoint y: 310, distance: 101.4
click at [74, 310] on div "Frame 1 Duration 70 ms 10 20 30 40 Me drag_handle drag_handle lens Case Report …" at bounding box center [275, 320] width 550 height 79
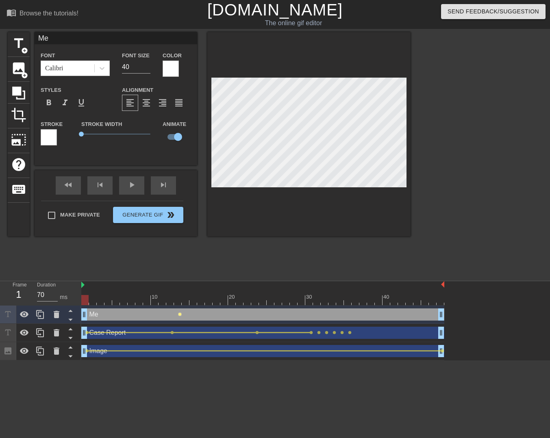
click at [178, 316] on span "lens" at bounding box center [180, 315] width 4 height 4
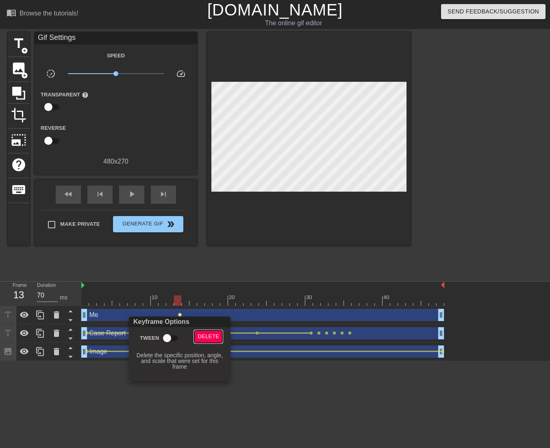
click at [204, 338] on span "Delete" at bounding box center [209, 336] width 22 height 9
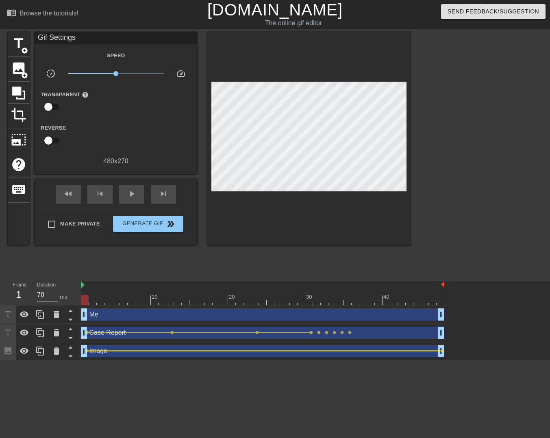
click at [85, 300] on div at bounding box center [262, 300] width 363 height 10
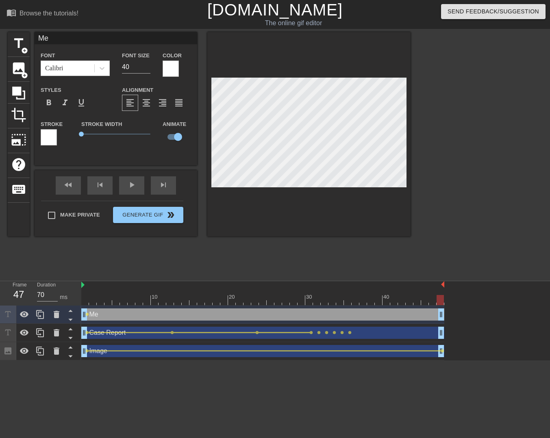
click at [440, 300] on div at bounding box center [262, 300] width 363 height 10
click at [88, 316] on span "lens" at bounding box center [87, 315] width 4 height 4
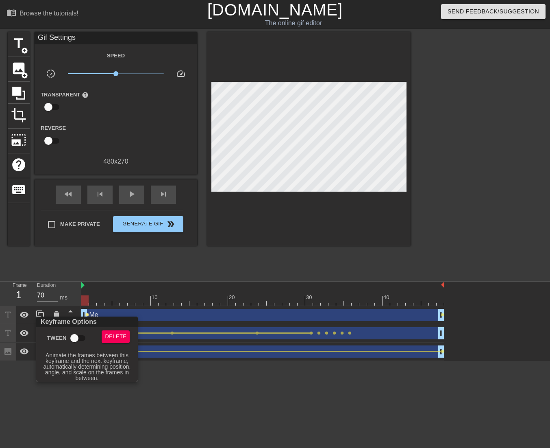
click at [76, 342] on input "Tween" at bounding box center [74, 337] width 46 height 15
checkbox input "true"
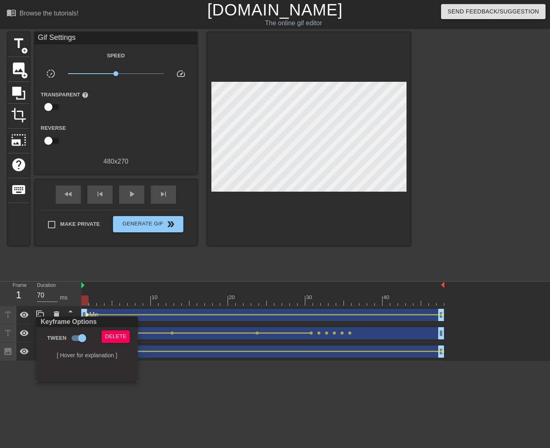
click at [131, 194] on div at bounding box center [275, 224] width 550 height 448
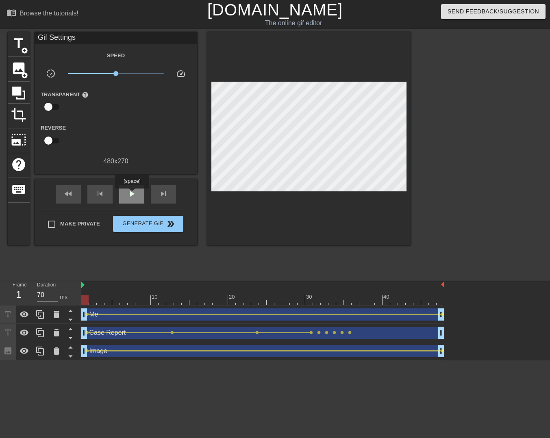
click at [132, 194] on span "play_arrow" at bounding box center [132, 194] width 10 height 10
click at [127, 192] on span "pause" at bounding box center [132, 194] width 10 height 10
click at [309, 300] on div at bounding box center [262, 300] width 363 height 10
click at [318, 300] on div at bounding box center [262, 300] width 363 height 10
click at [311, 302] on div at bounding box center [262, 300] width 363 height 10
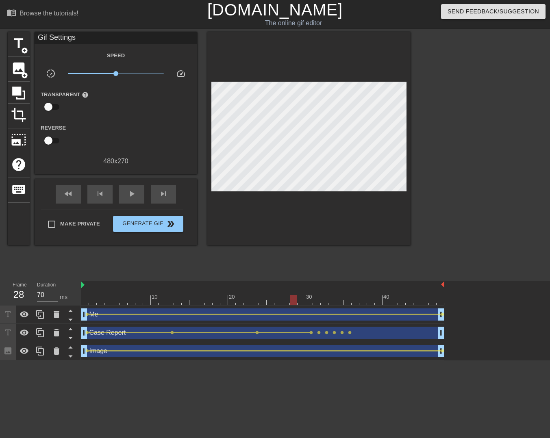
click at [296, 302] on div at bounding box center [262, 300] width 363 height 10
click at [305, 302] on div at bounding box center [262, 300] width 363 height 10
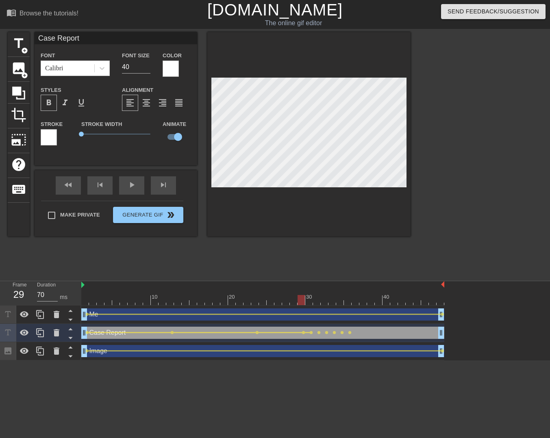
click at [286, 299] on div at bounding box center [262, 300] width 363 height 10
click at [272, 299] on div at bounding box center [262, 300] width 363 height 10
click at [129, 188] on span "play_arrow" at bounding box center [132, 185] width 10 height 10
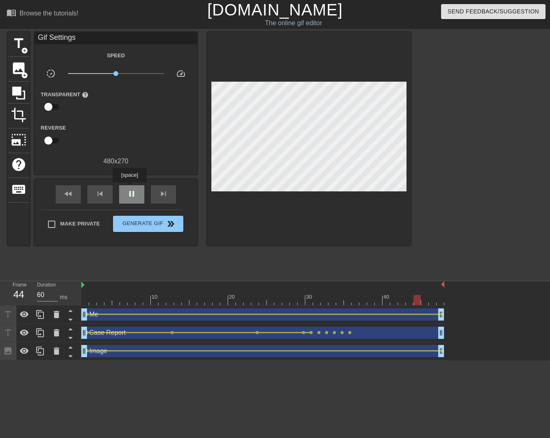
type input "70"
click at [129, 189] on span "pause" at bounding box center [132, 194] width 10 height 10
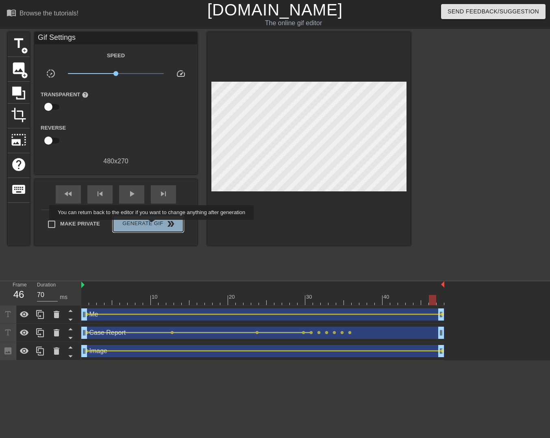
click at [152, 226] on span "Generate Gif double_arrow" at bounding box center [148, 224] width 64 height 10
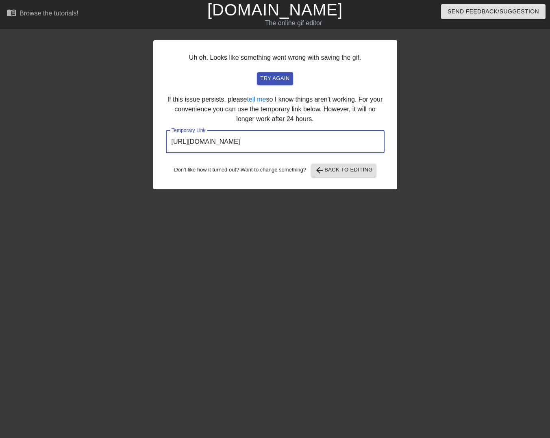
drag, startPoint x: 342, startPoint y: 139, endPoint x: 121, endPoint y: 138, distance: 220.8
click at [121, 138] on div "Uh oh. Looks like something went wrong with saving the gif. try again If this i…" at bounding box center [275, 154] width 550 height 244
